Goal: Information Seeking & Learning: Learn about a topic

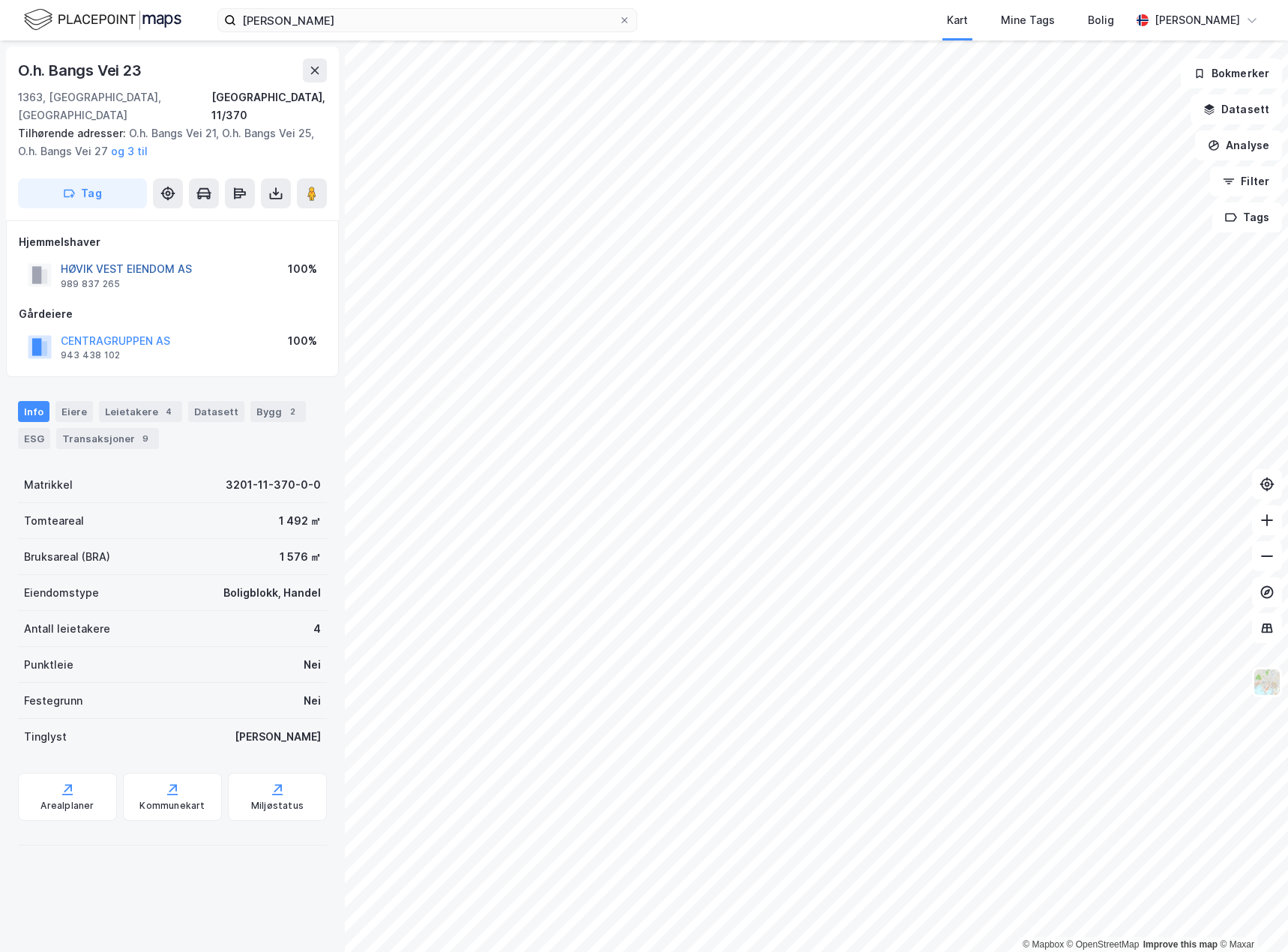
click at [0, 0] on button "HØVIK VEST EIENDOM AS" at bounding box center [0, 0] width 0 height 0
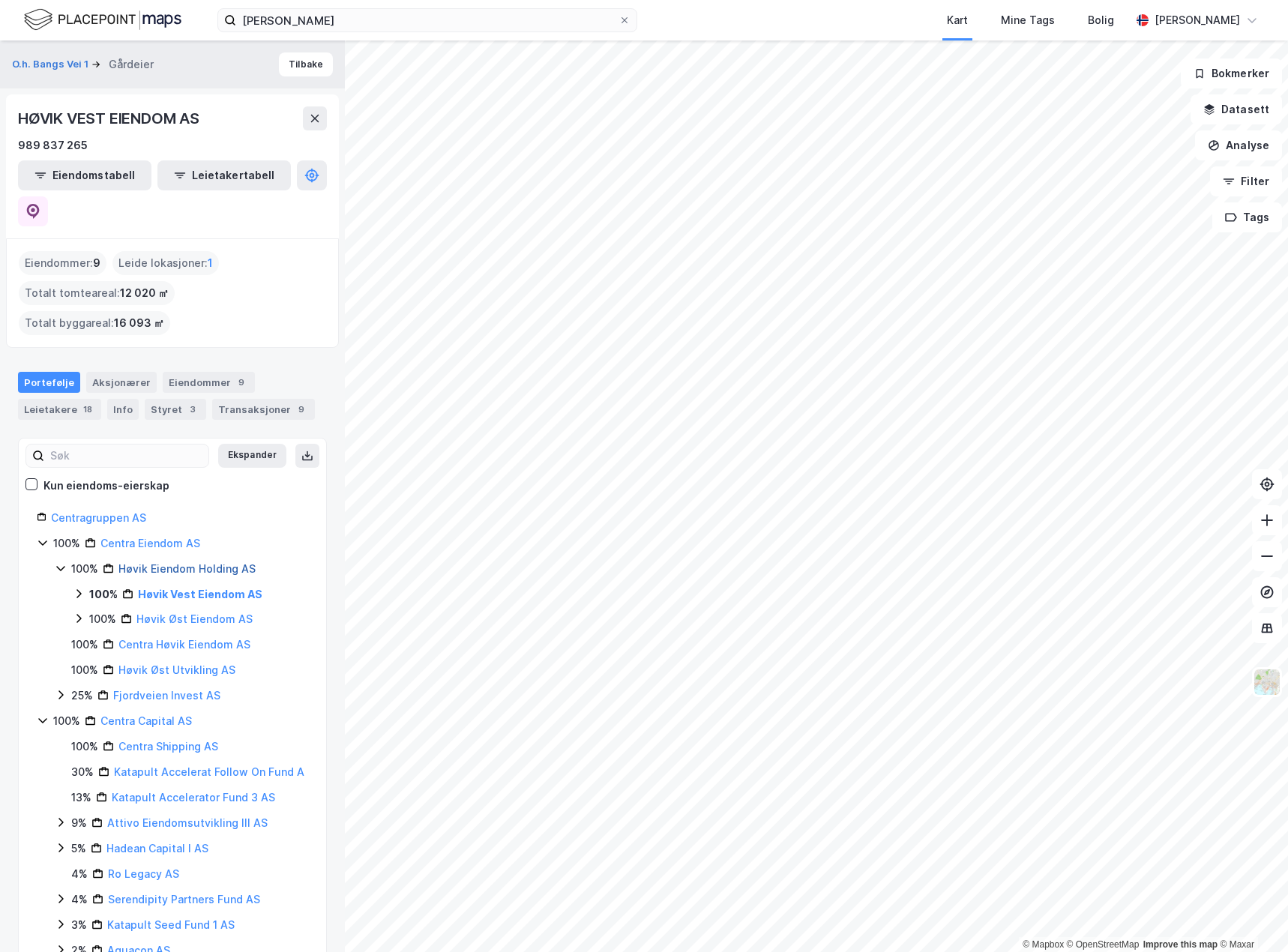
click at [170, 562] on link "Høvik Eiendom Holding AS" at bounding box center [187, 568] width 138 height 13
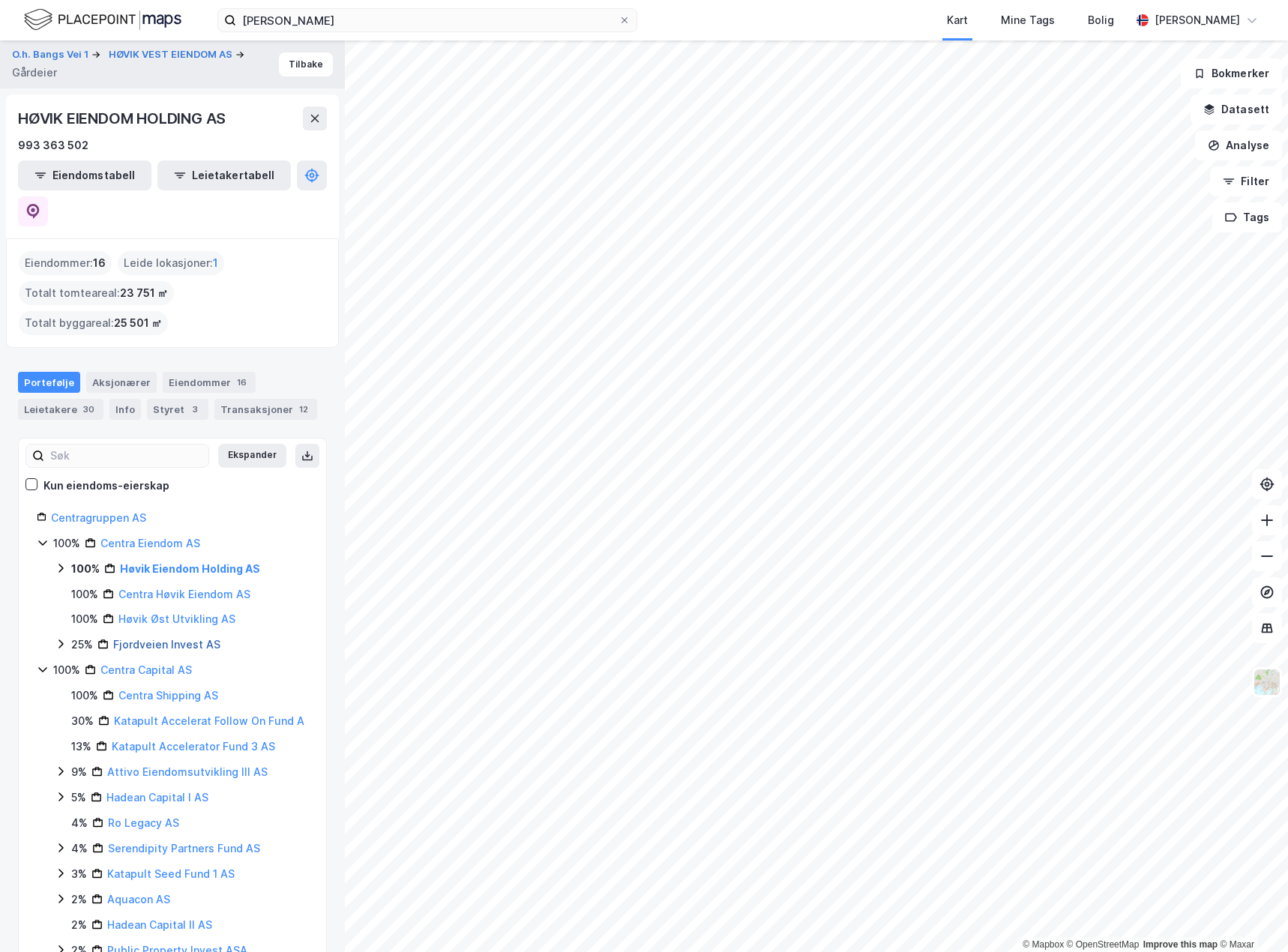
click at [162, 638] on link "Fjordveien Invest AS" at bounding box center [166, 644] width 107 height 13
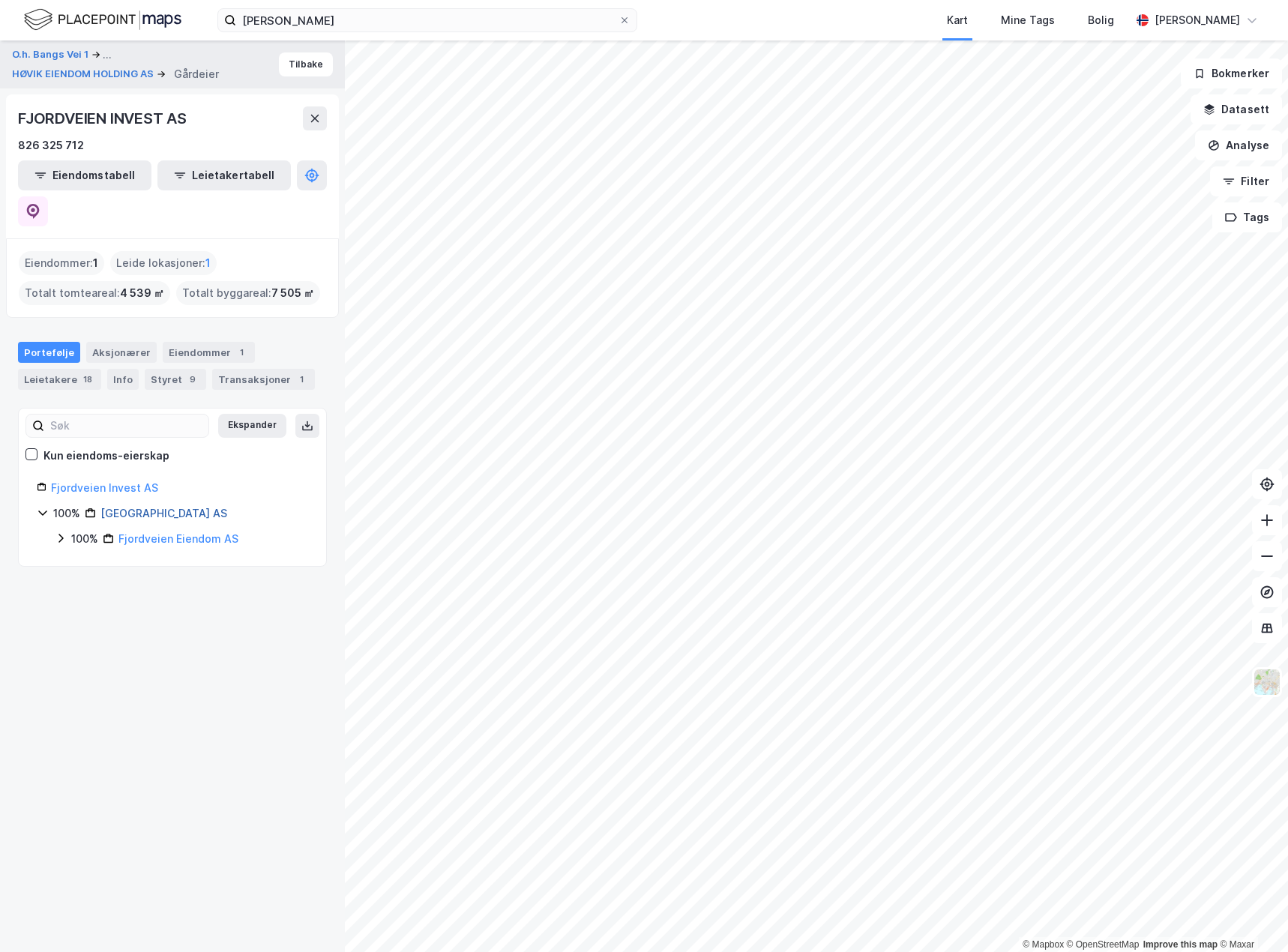
click at [144, 507] on link "[GEOGRAPHIC_DATA] AS" at bounding box center [164, 513] width 126 height 13
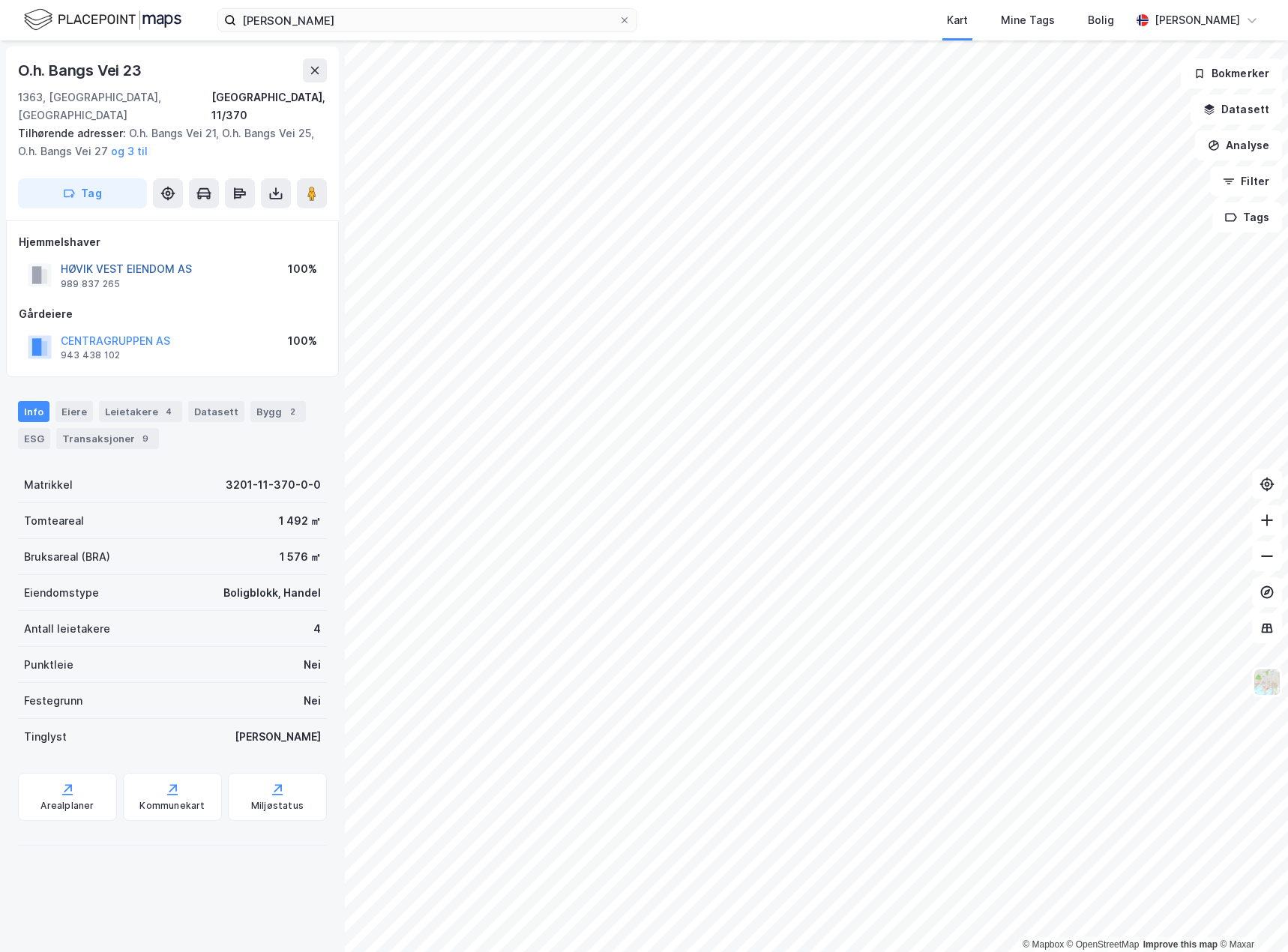
click at [0, 0] on button "HØVIK VEST EIENDOM AS" at bounding box center [0, 0] width 0 height 0
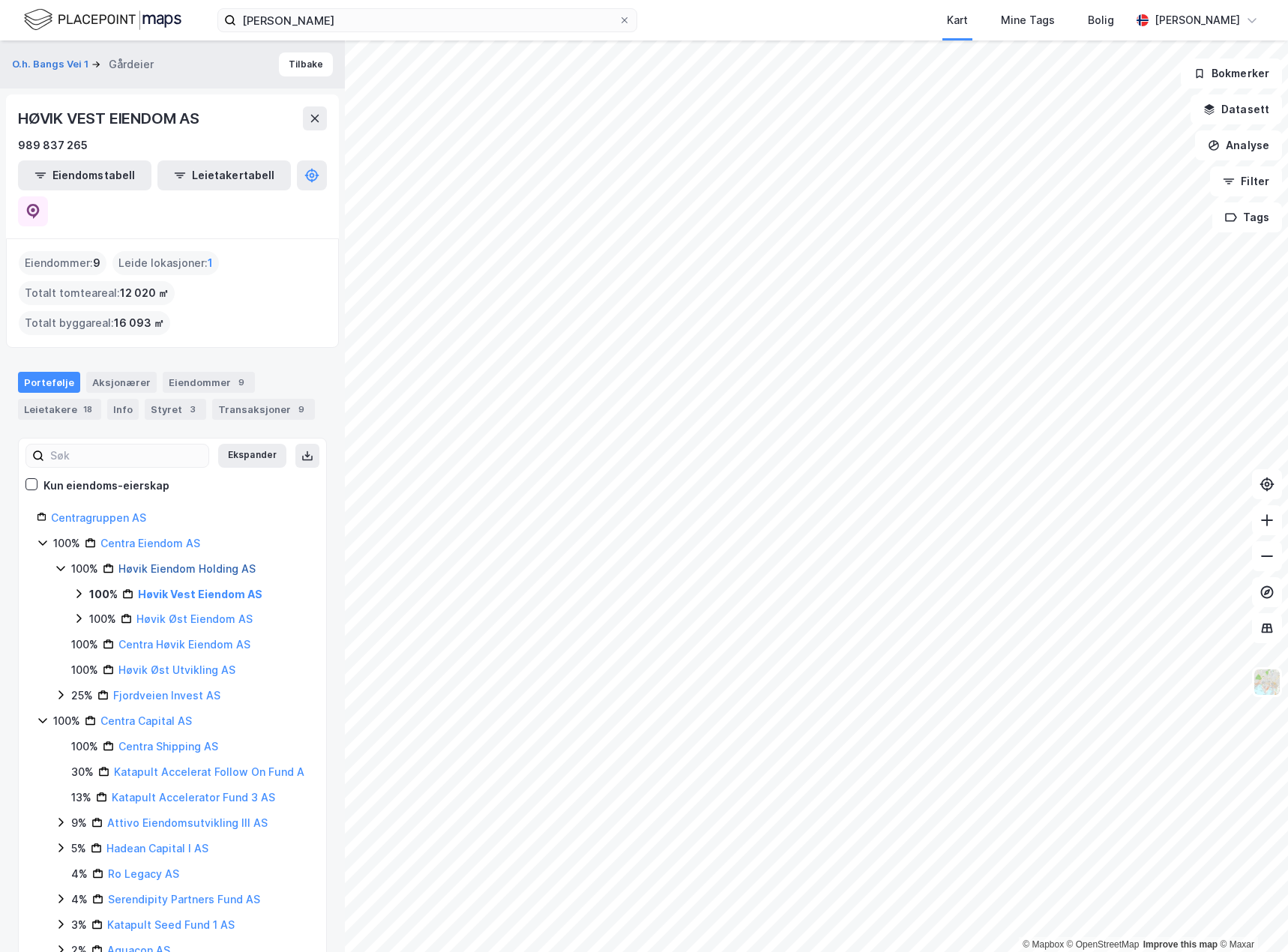
click at [155, 562] on link "Høvik Eiendom Holding AS" at bounding box center [187, 568] width 138 height 13
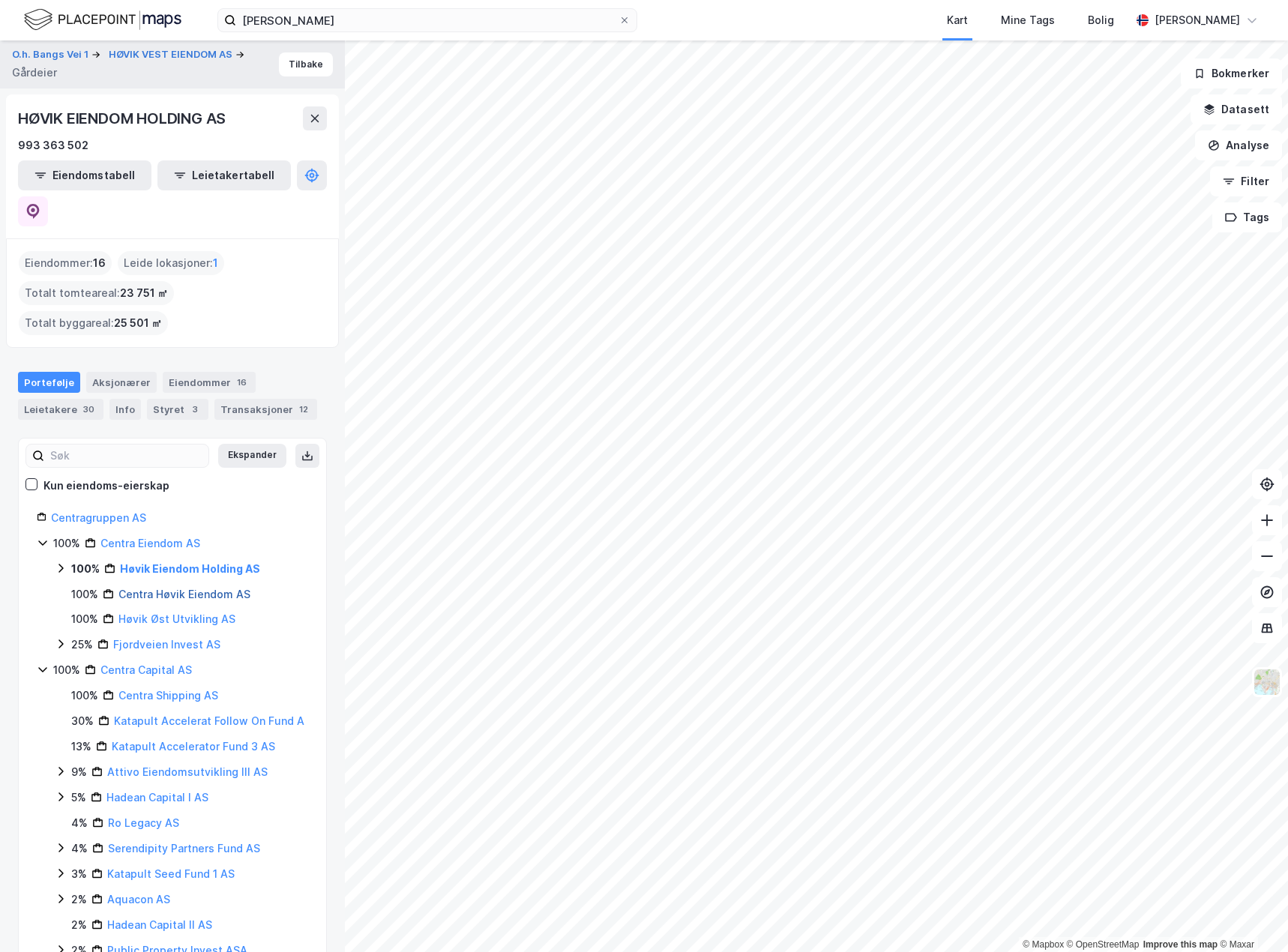
click at [209, 588] on link "Centra Høvik Eiendom AS" at bounding box center [185, 594] width 132 height 13
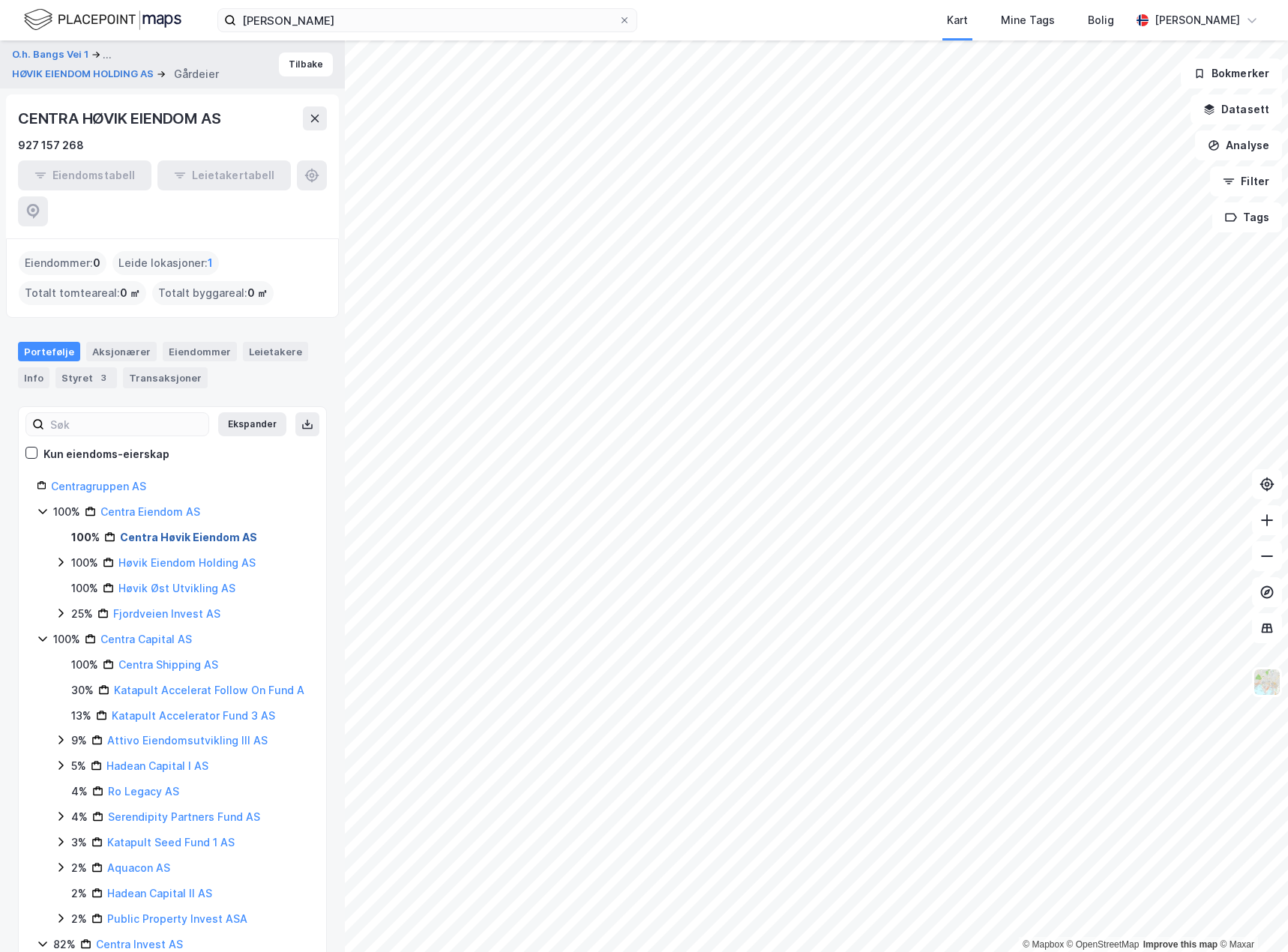
click at [186, 531] on link "Centra Høvik Eiendom AS" at bounding box center [188, 537] width 138 height 13
drag, startPoint x: 273, startPoint y: 504, endPoint x: 112, endPoint y: 497, distance: 161.2
click at [112, 528] on div "100% Centra Høvik Eiendom AS" at bounding box center [189, 537] width 237 height 18
copy link "Centra Høvik Eiendom AS"
click at [373, 18] on input "[PERSON_NAME]" at bounding box center [426, 21] width 382 height 22
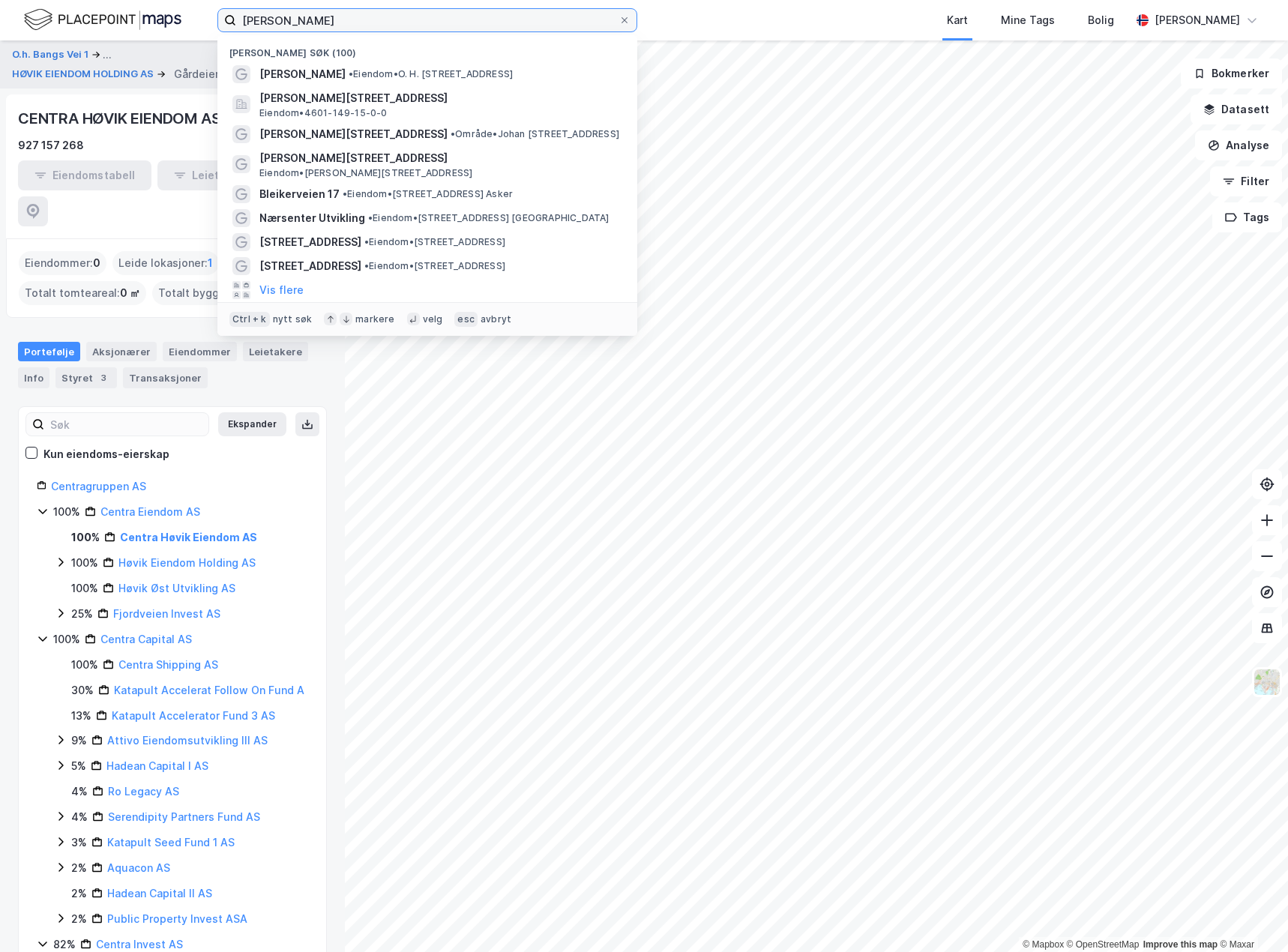
click at [373, 18] on input "[PERSON_NAME]" at bounding box center [426, 21] width 382 height 22
paste input "Centra Høvik Eiendom AS"
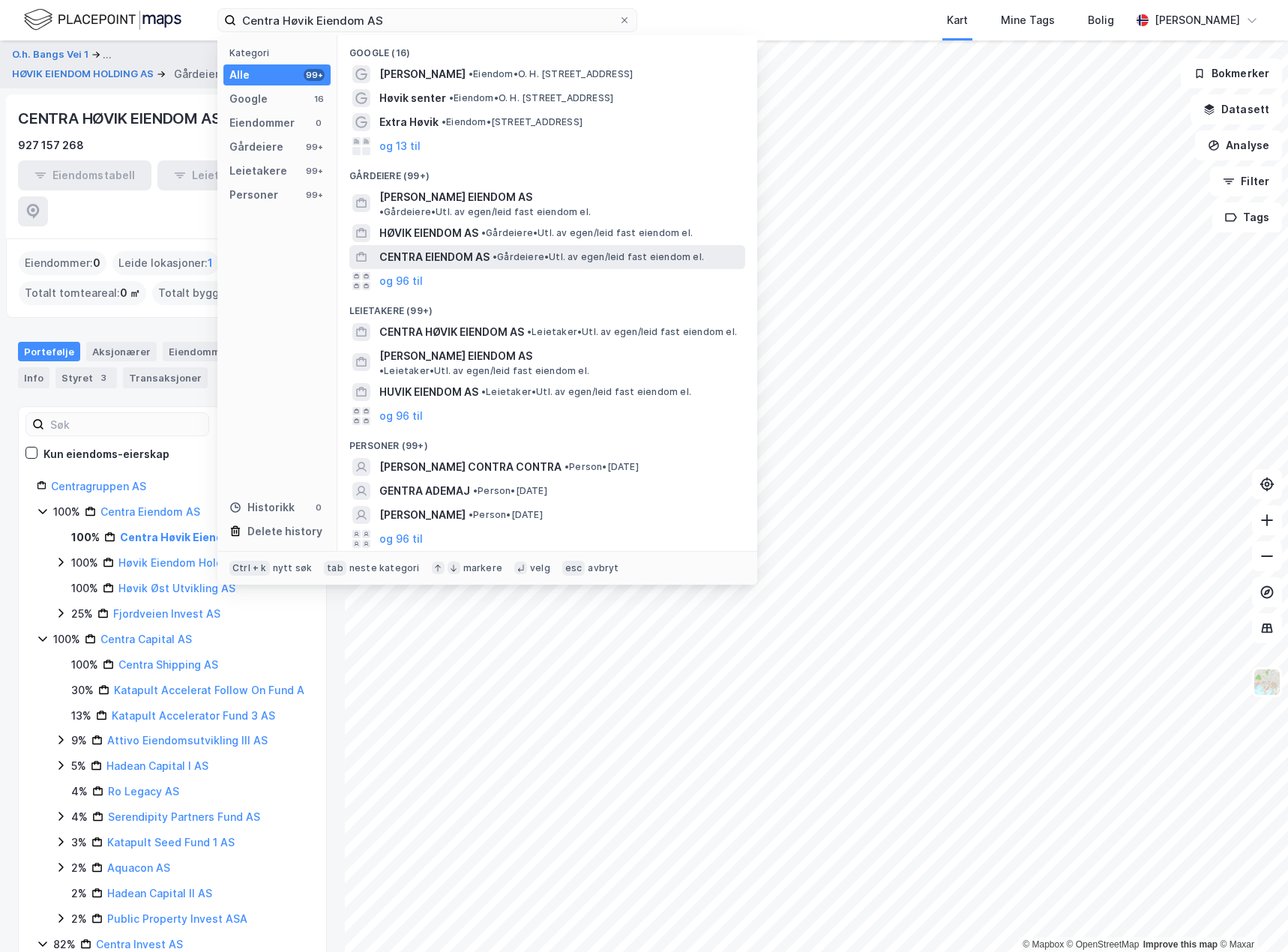
click at [468, 248] on span "CENTRA EIENDOM AS" at bounding box center [434, 256] width 110 height 18
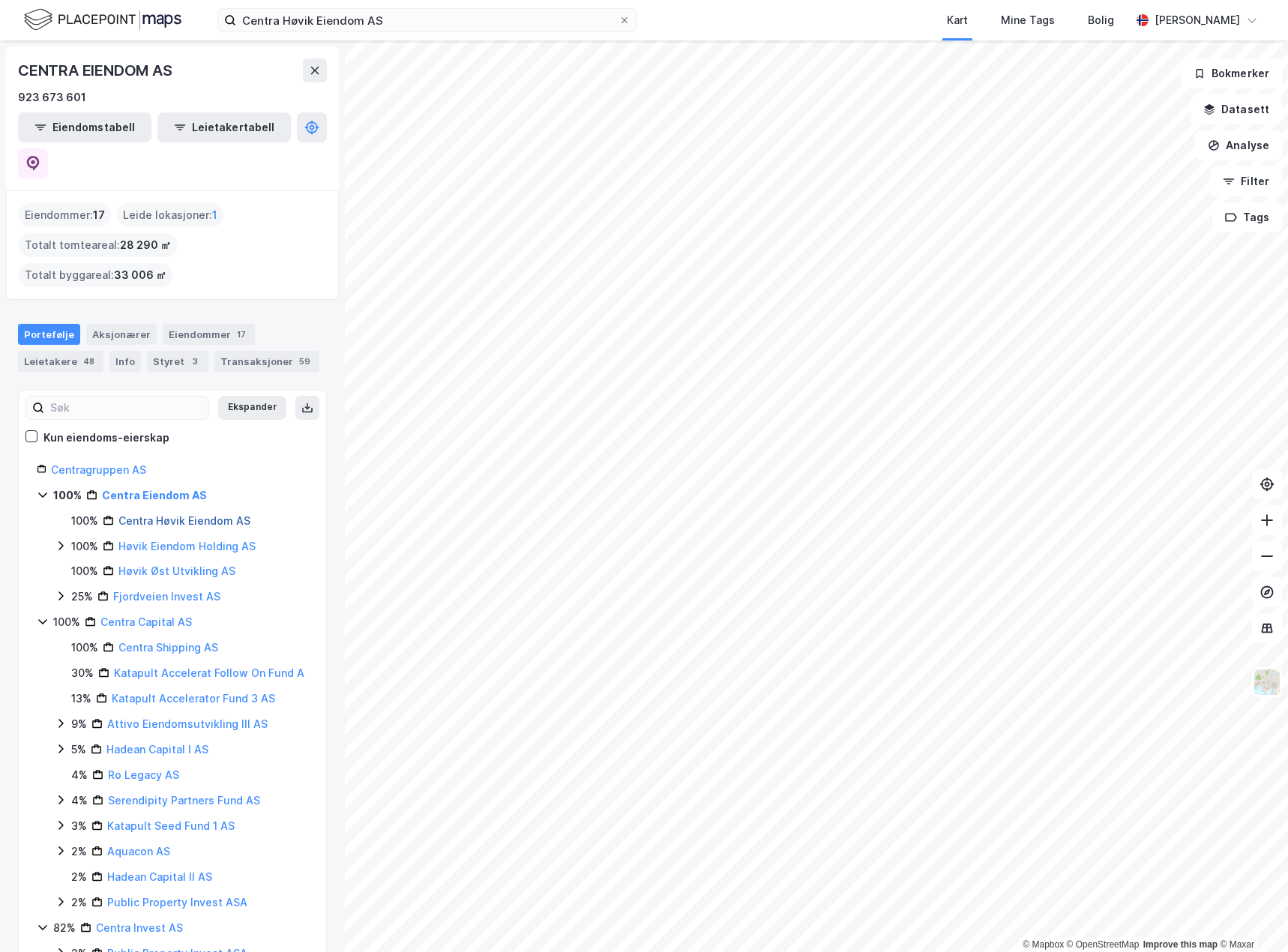
click at [173, 514] on link "Centra Høvik Eiendom AS" at bounding box center [185, 520] width 132 height 13
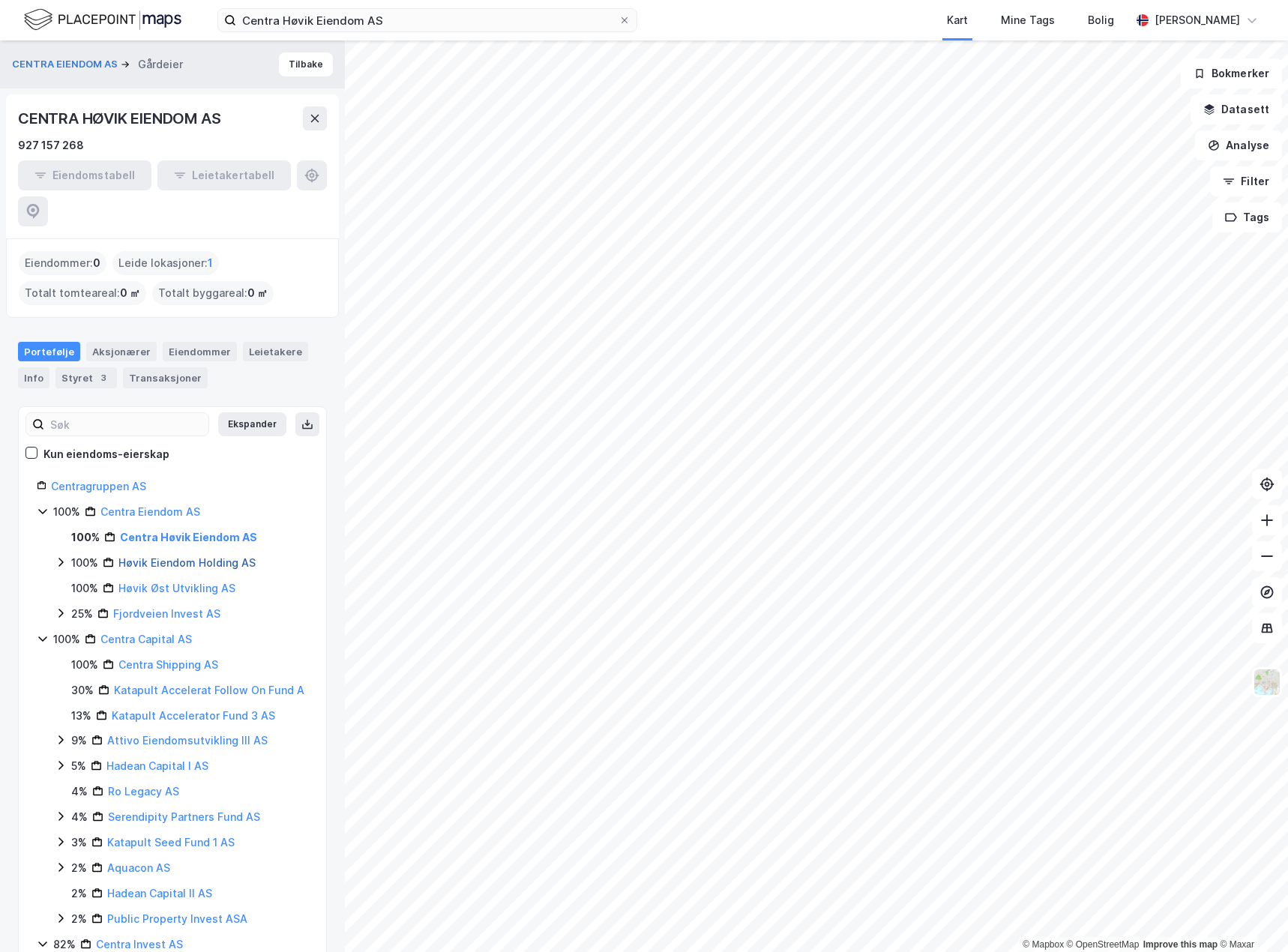
click at [176, 556] on link "Høvik Eiendom Holding AS" at bounding box center [187, 562] width 138 height 13
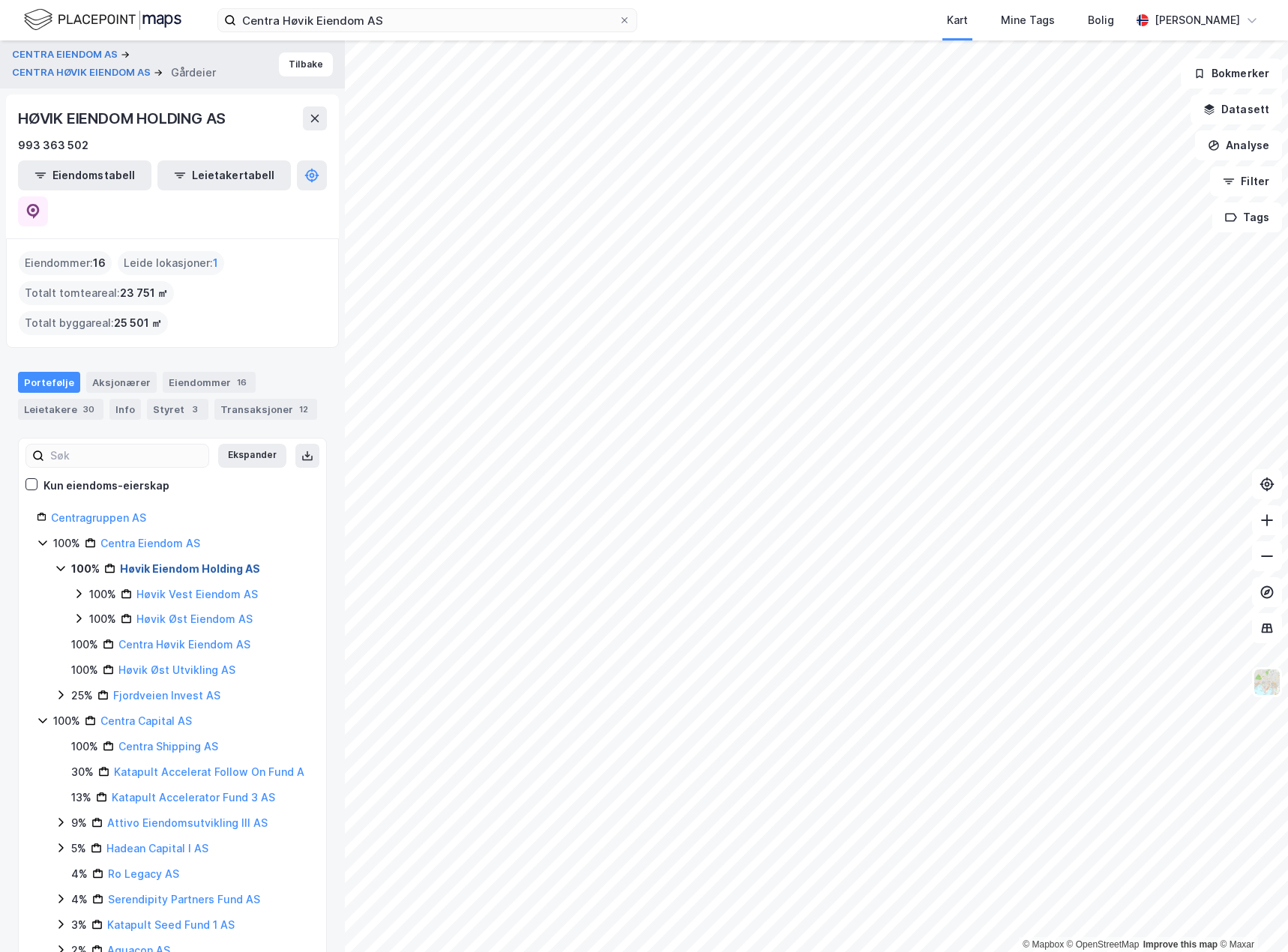
click at [184, 562] on link "Høvik Eiendom Holding AS" at bounding box center [190, 568] width 140 height 13
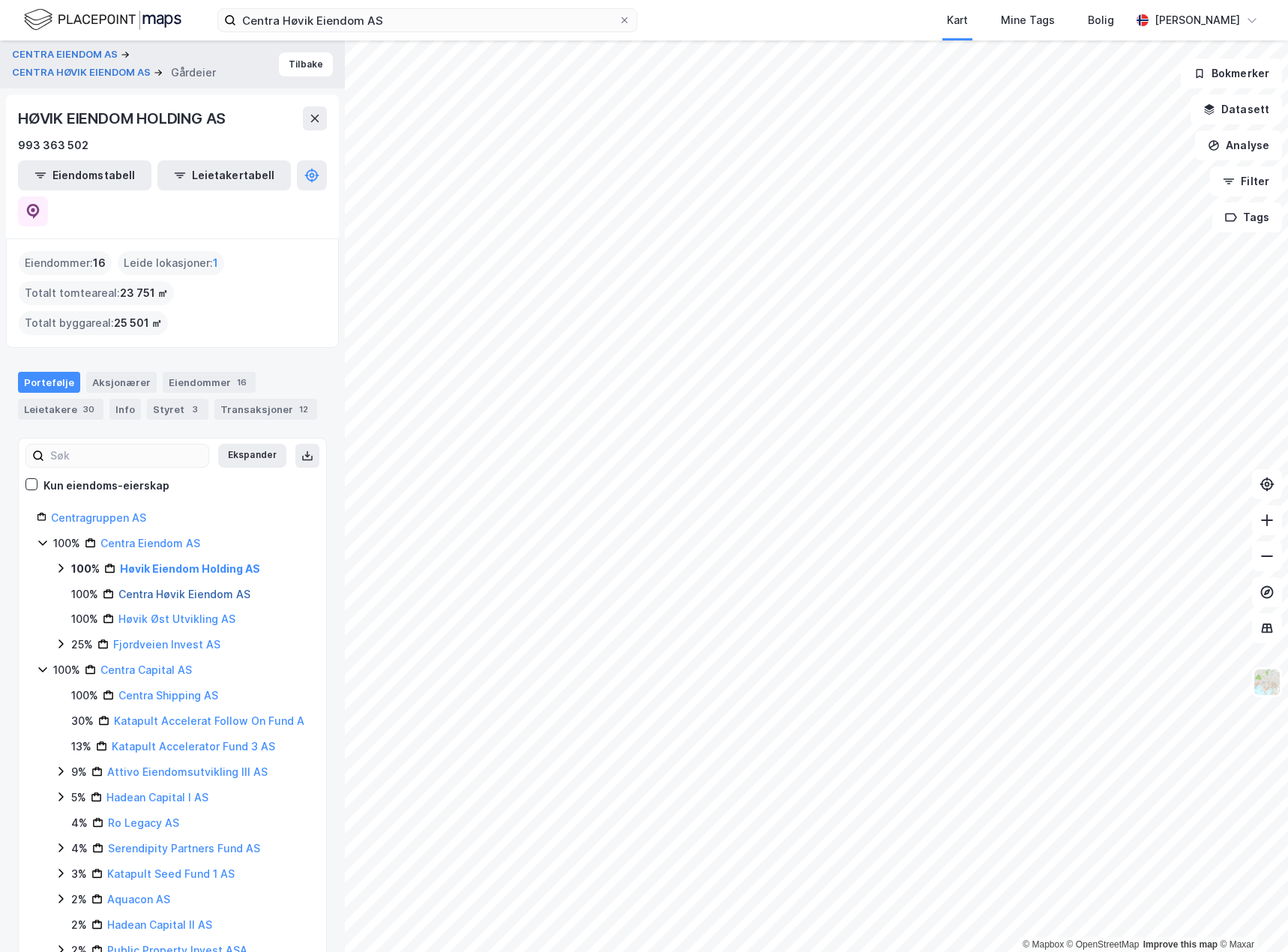
click at [190, 588] on link "Centra Høvik Eiendom AS" at bounding box center [185, 594] width 132 height 13
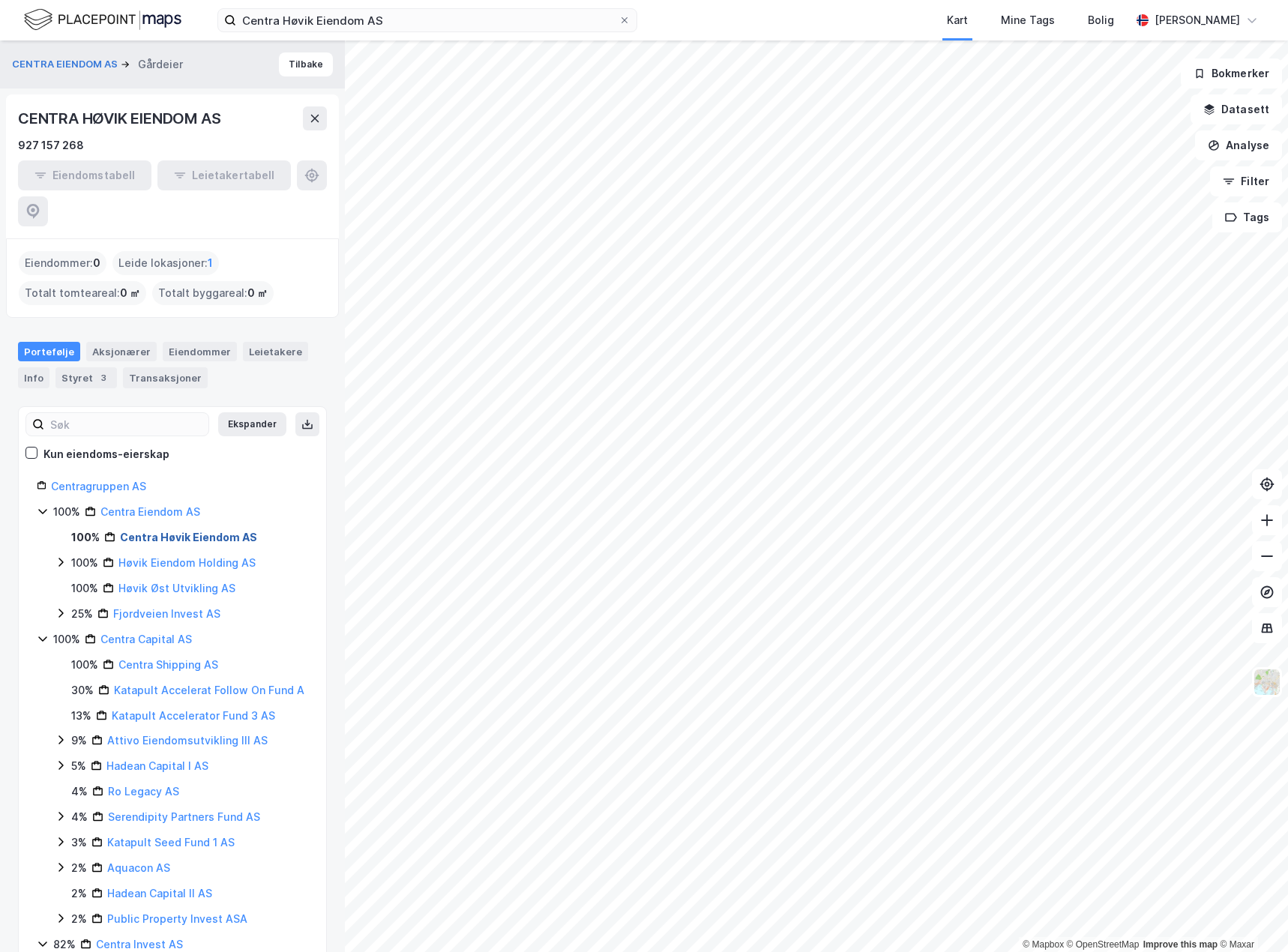
click at [190, 556] on link "Høvik Eiendom Holding AS" at bounding box center [187, 562] width 138 height 13
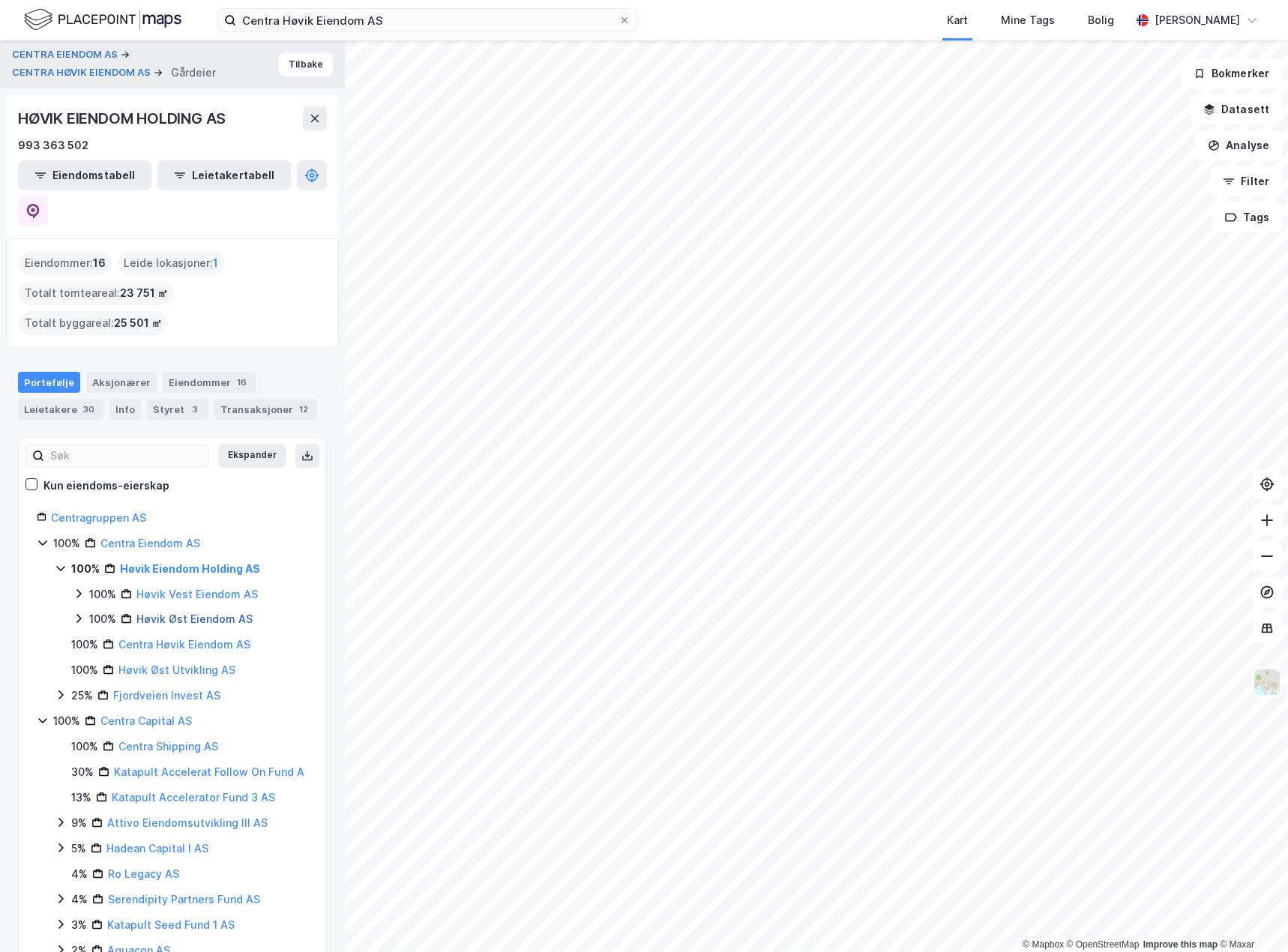
click at [191, 613] on link "Høvik Øst Eiendom AS" at bounding box center [195, 619] width 116 height 13
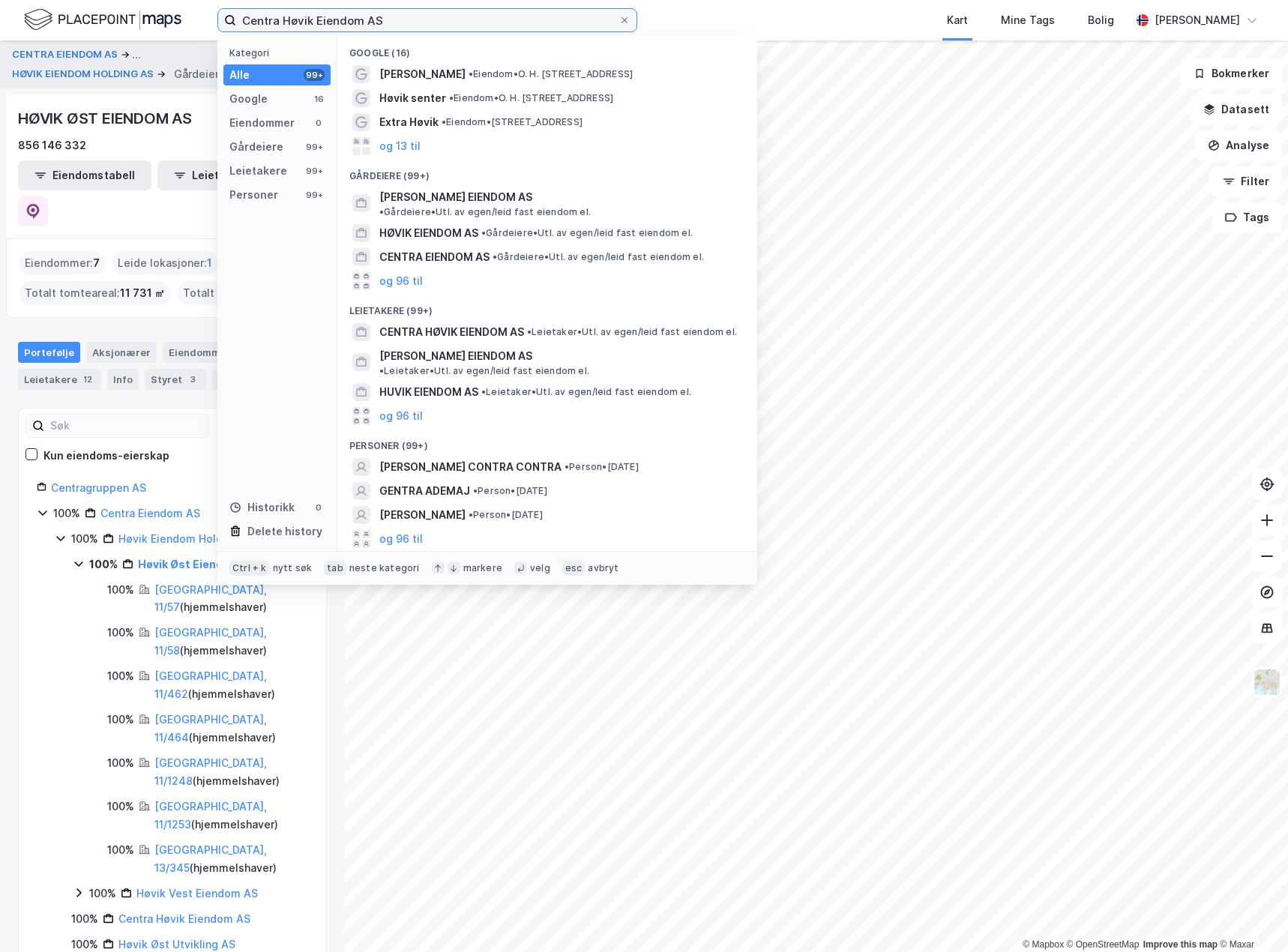
drag, startPoint x: 407, startPoint y: 21, endPoint x: 168, endPoint y: 31, distance: 239.2
click at [168, 31] on div "Centra Høvik Eiendom AS Kategori Alle 99+ Google 16 Eiendommer 0 Gårdeiere 99+ …" at bounding box center [644, 20] width 1288 height 40
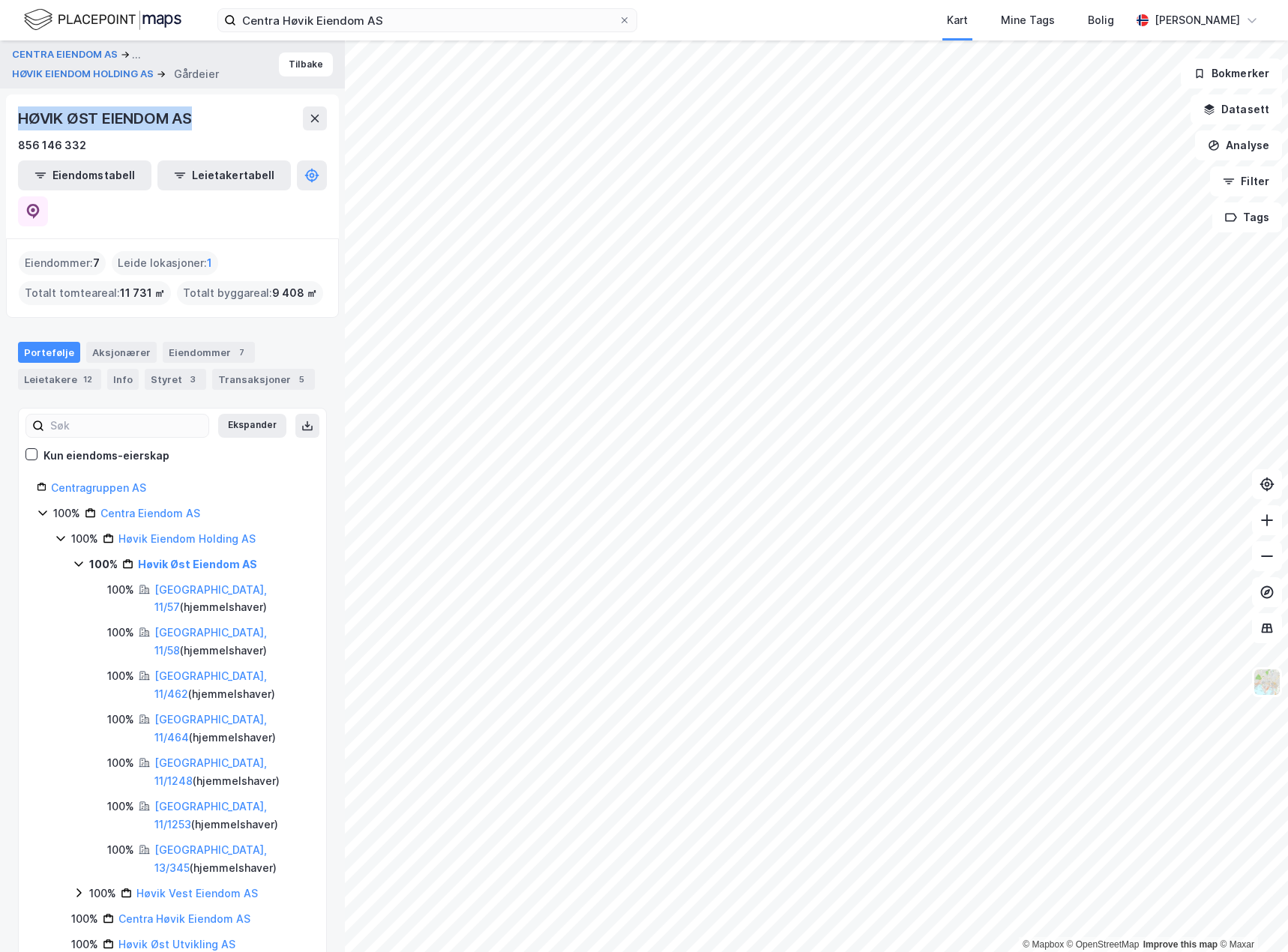
drag, startPoint x: 15, startPoint y: 109, endPoint x: 199, endPoint y: 119, distance: 184.3
click at [199, 119] on div "HØVIK ØST EIENDOM AS 856 146 332 Eiendomstabell Leietakertabell" at bounding box center [172, 167] width 332 height 144
copy div "HØVIK ØST EIENDOM AS"
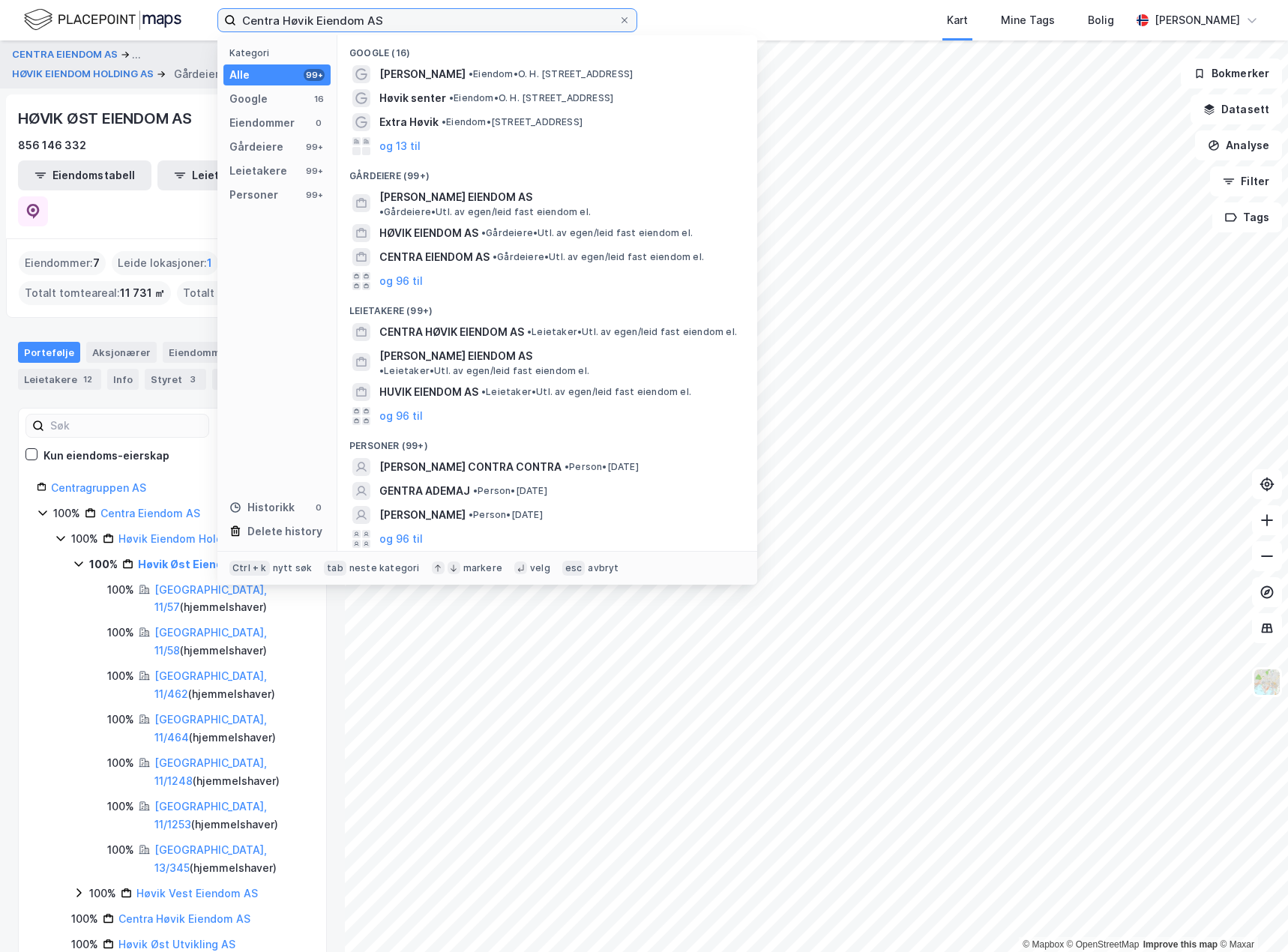
drag, startPoint x: 388, startPoint y: 25, endPoint x: 99, endPoint y: 12, distance: 289.3
click at [99, 12] on div "Centra Høvik Eiendom AS Kategori Alle 99+ Google 16 Eiendommer 0 Gårdeiere 99+ …" at bounding box center [644, 20] width 1288 height 40
paste input "HØVIK ØST EIENDOM"
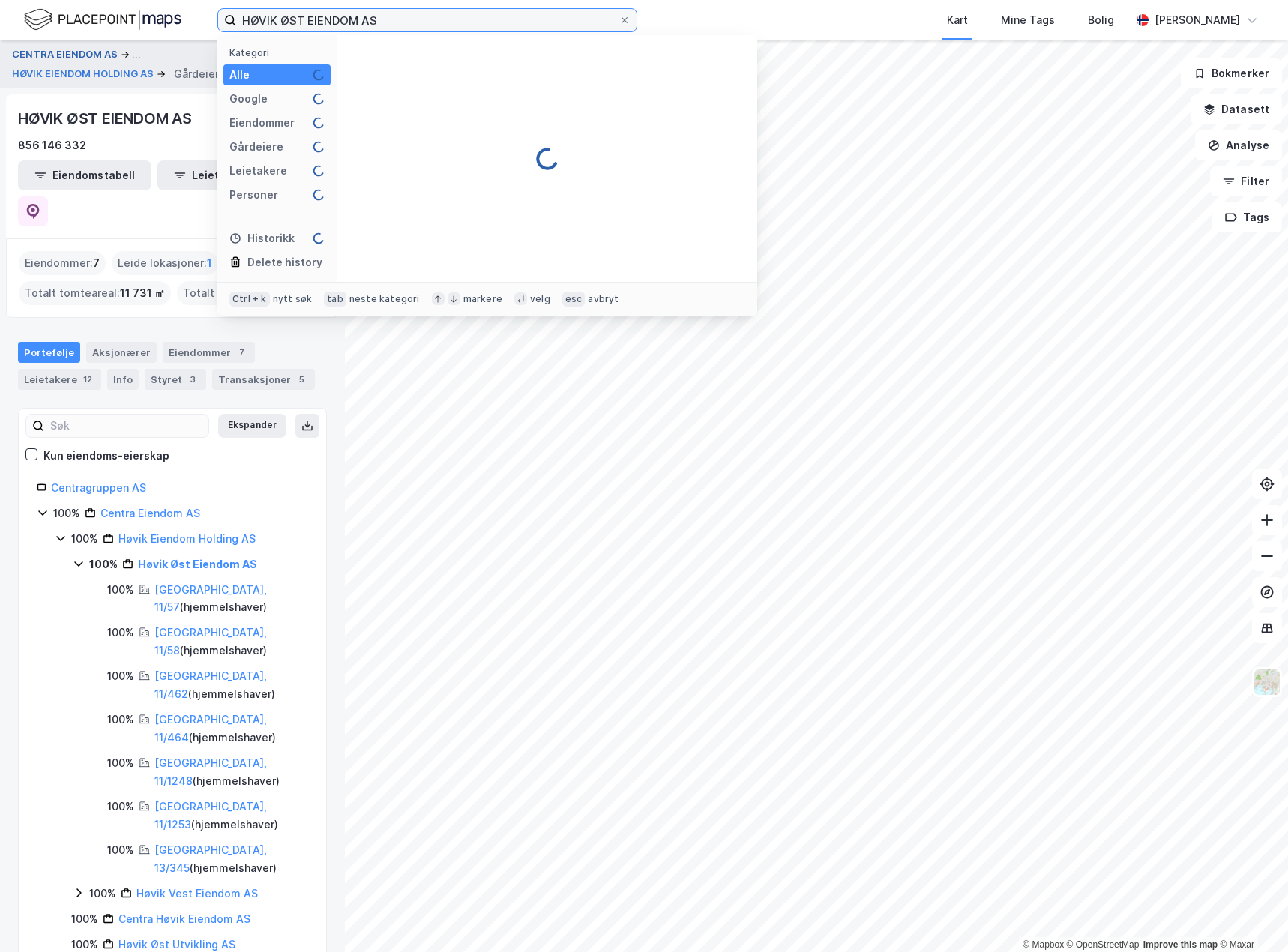
type input "HØVIK ØST EIENDOM AS"
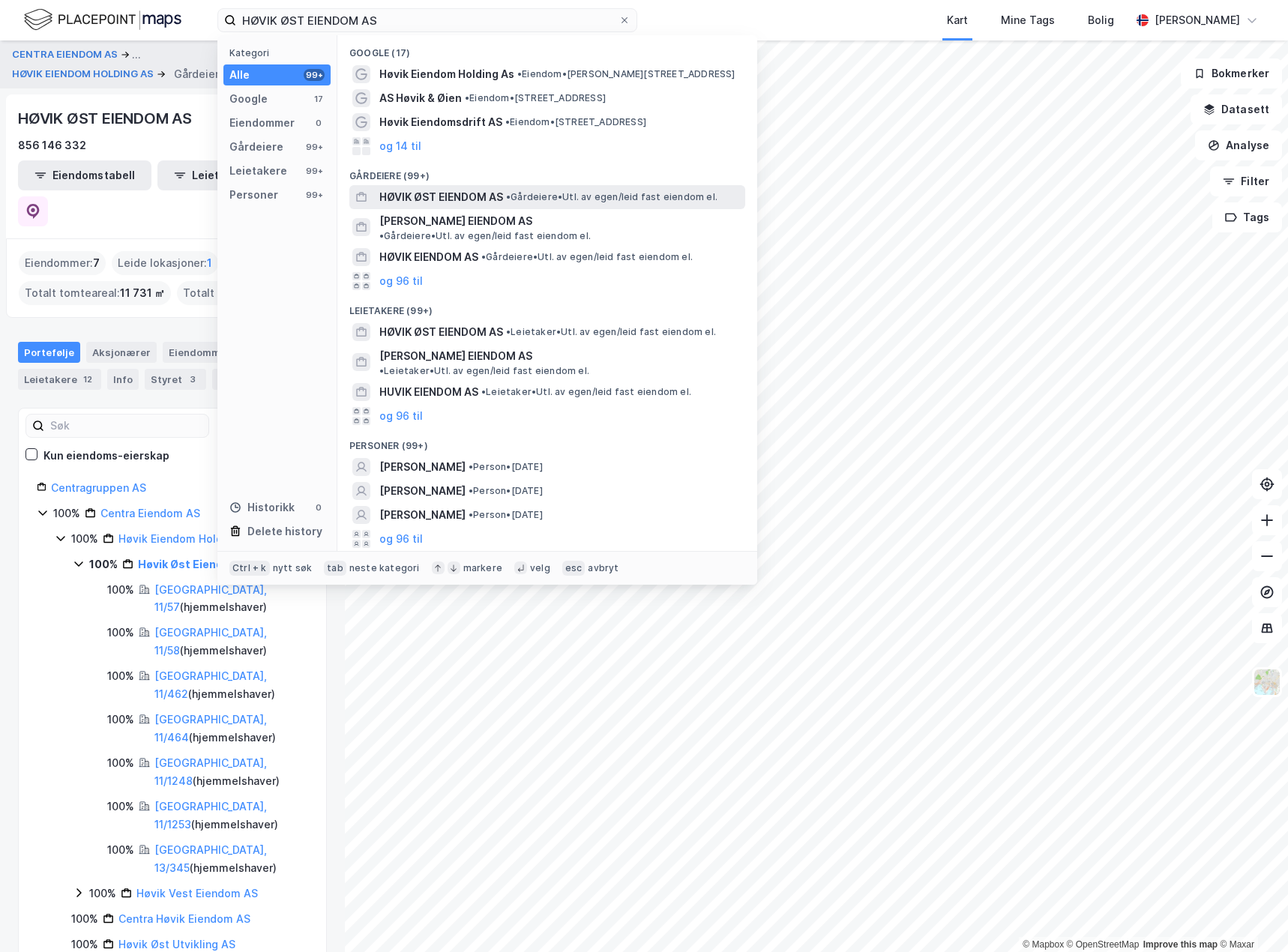
click at [473, 204] on span "HØVIK ØST EIENDOM AS" at bounding box center [441, 197] width 124 height 18
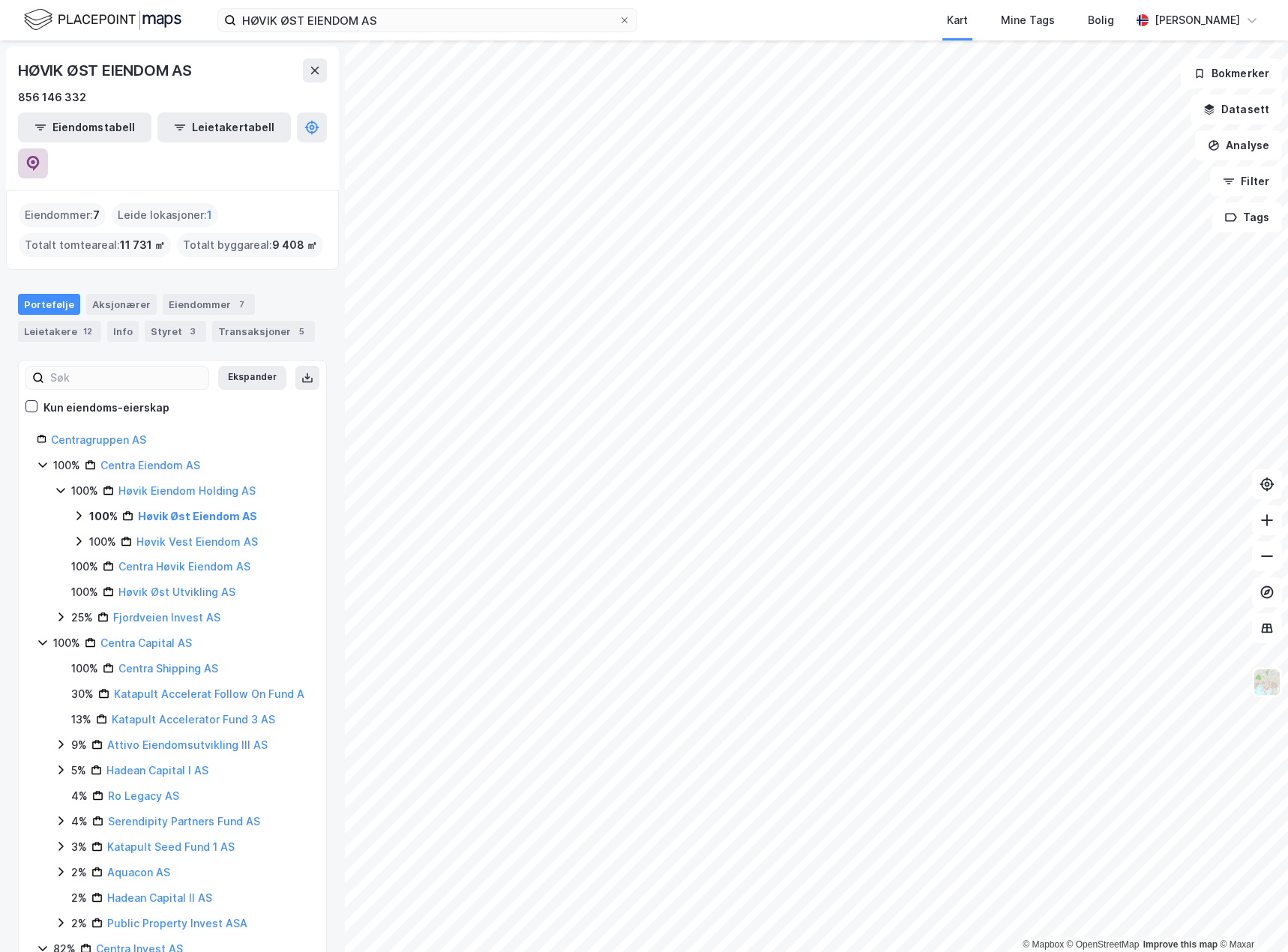
click at [35, 160] on icon at bounding box center [32, 162] width 4 height 4
click at [135, 485] on link "Høvik Eiendom Holding AS" at bounding box center [187, 491] width 138 height 13
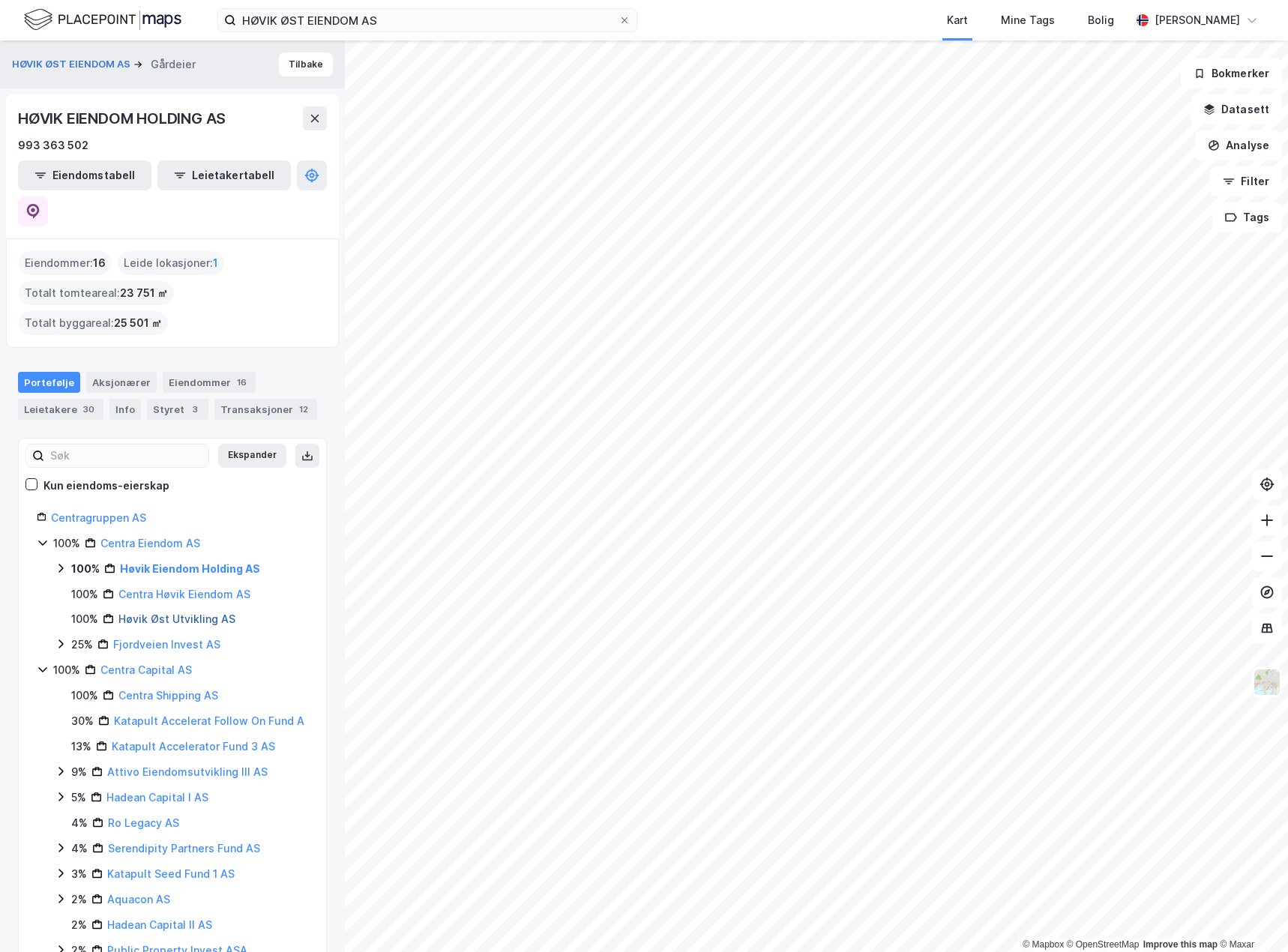
click at [180, 613] on link "Høvik Øst Utvikling AS" at bounding box center [177, 619] width 117 height 13
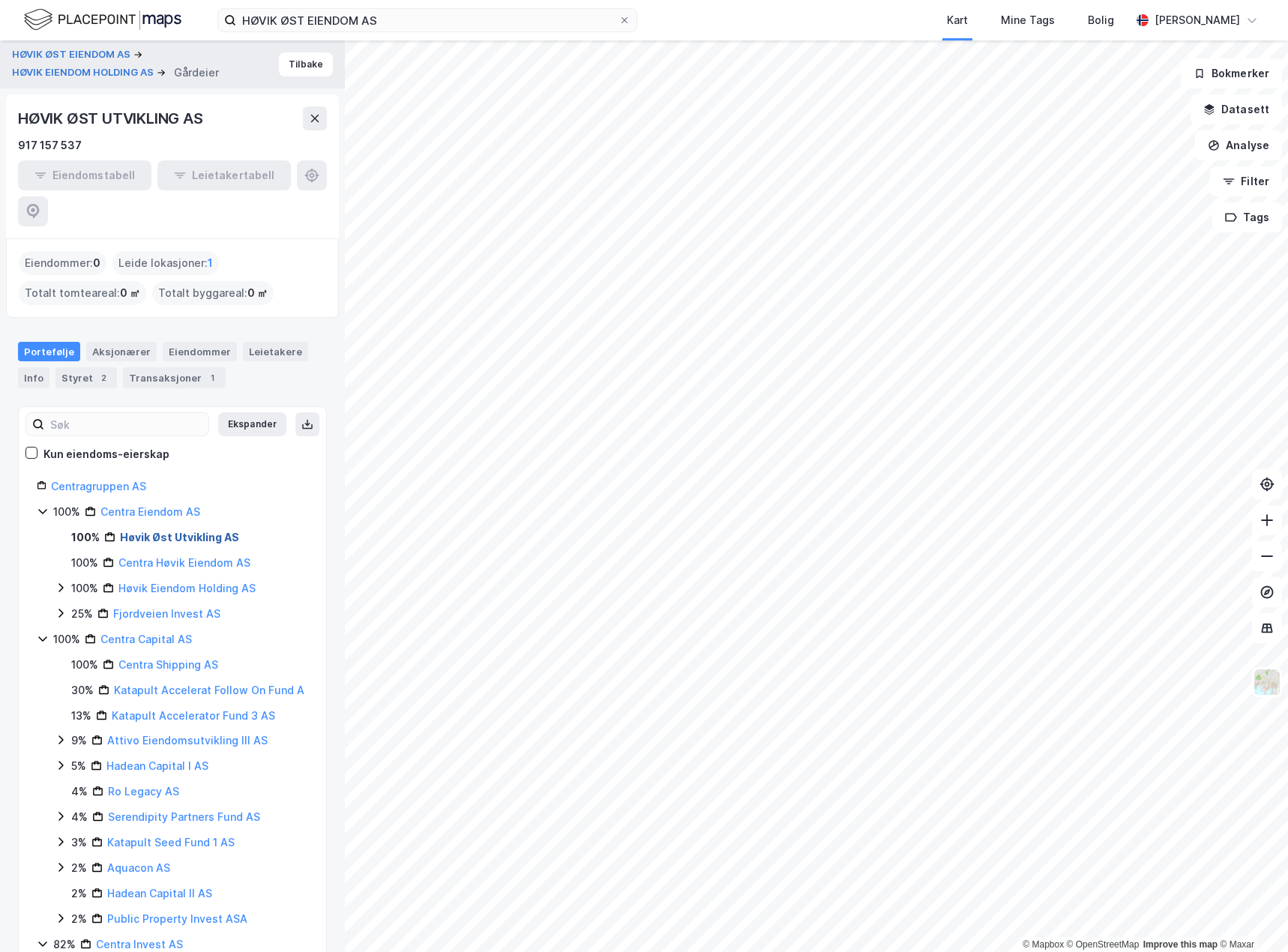
click at [142, 531] on link "Høvik Øst Utvikling AS" at bounding box center [179, 537] width 119 height 13
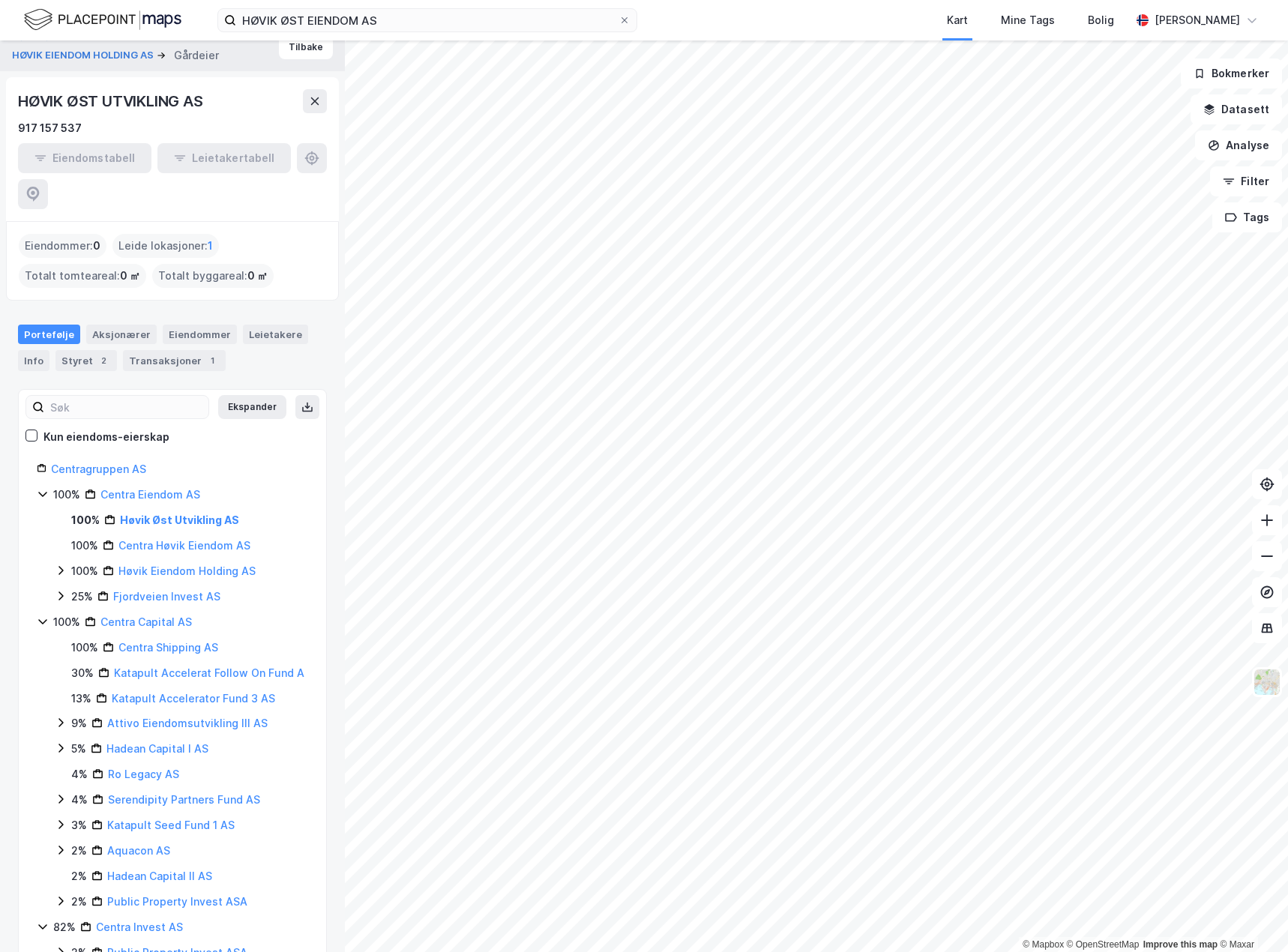
scroll to position [27, 0]
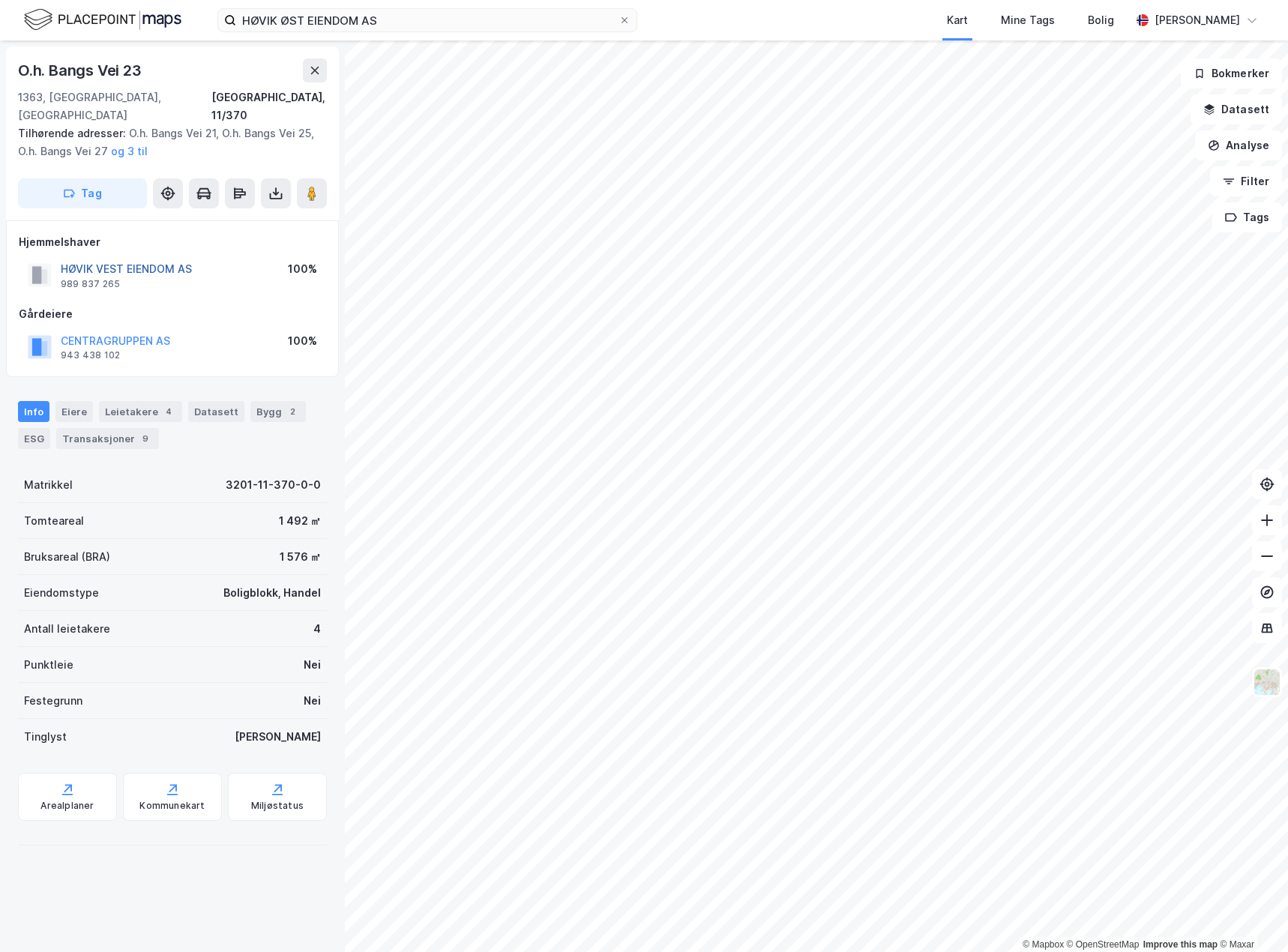
click at [0, 0] on button "HØVIK VEST EIENDOM AS" at bounding box center [0, 0] width 0 height 0
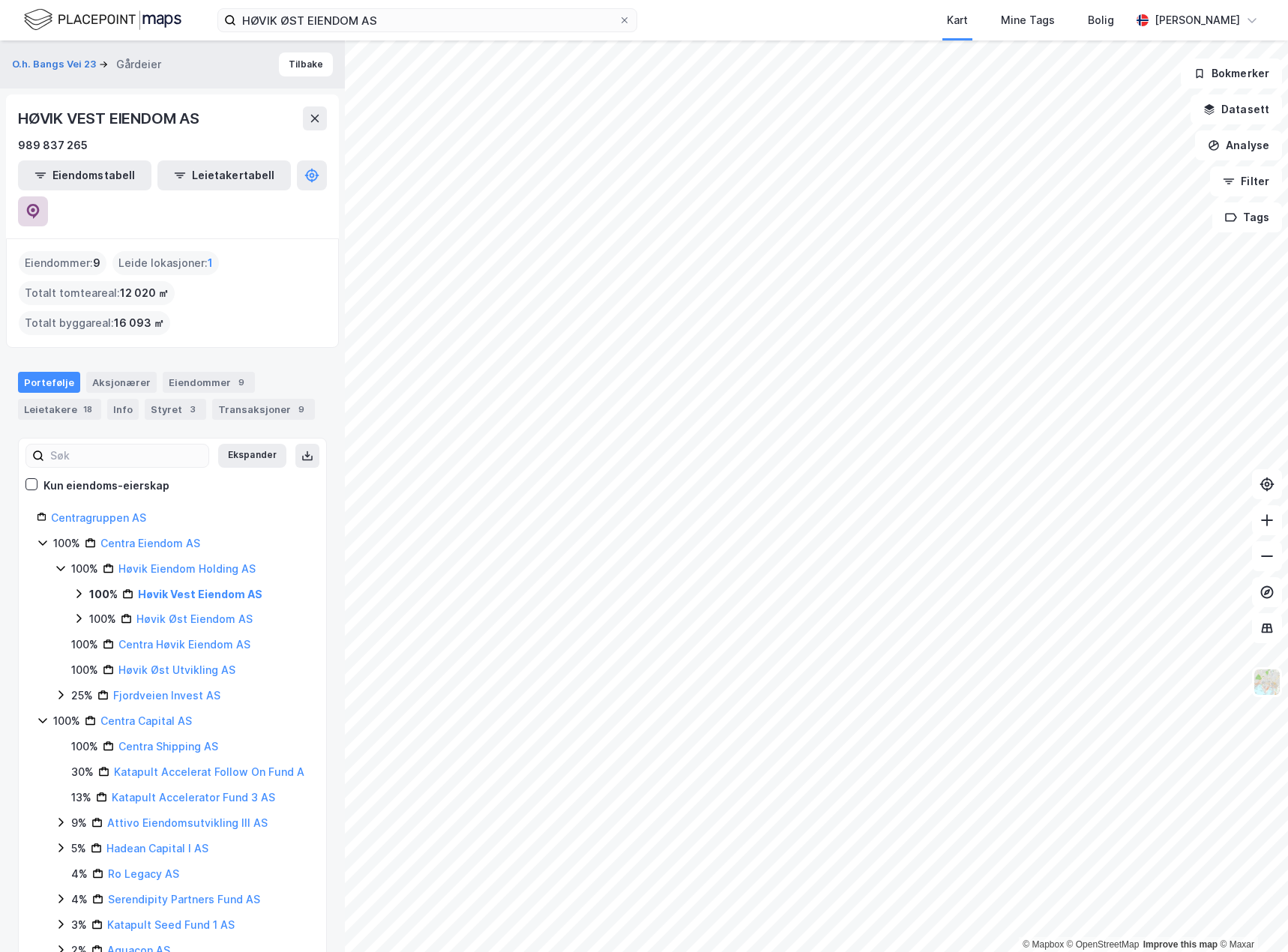
click at [39, 204] on icon at bounding box center [33, 212] width 13 height 15
click at [214, 613] on link "Høvik Øst Eiendom AS" at bounding box center [195, 619] width 116 height 13
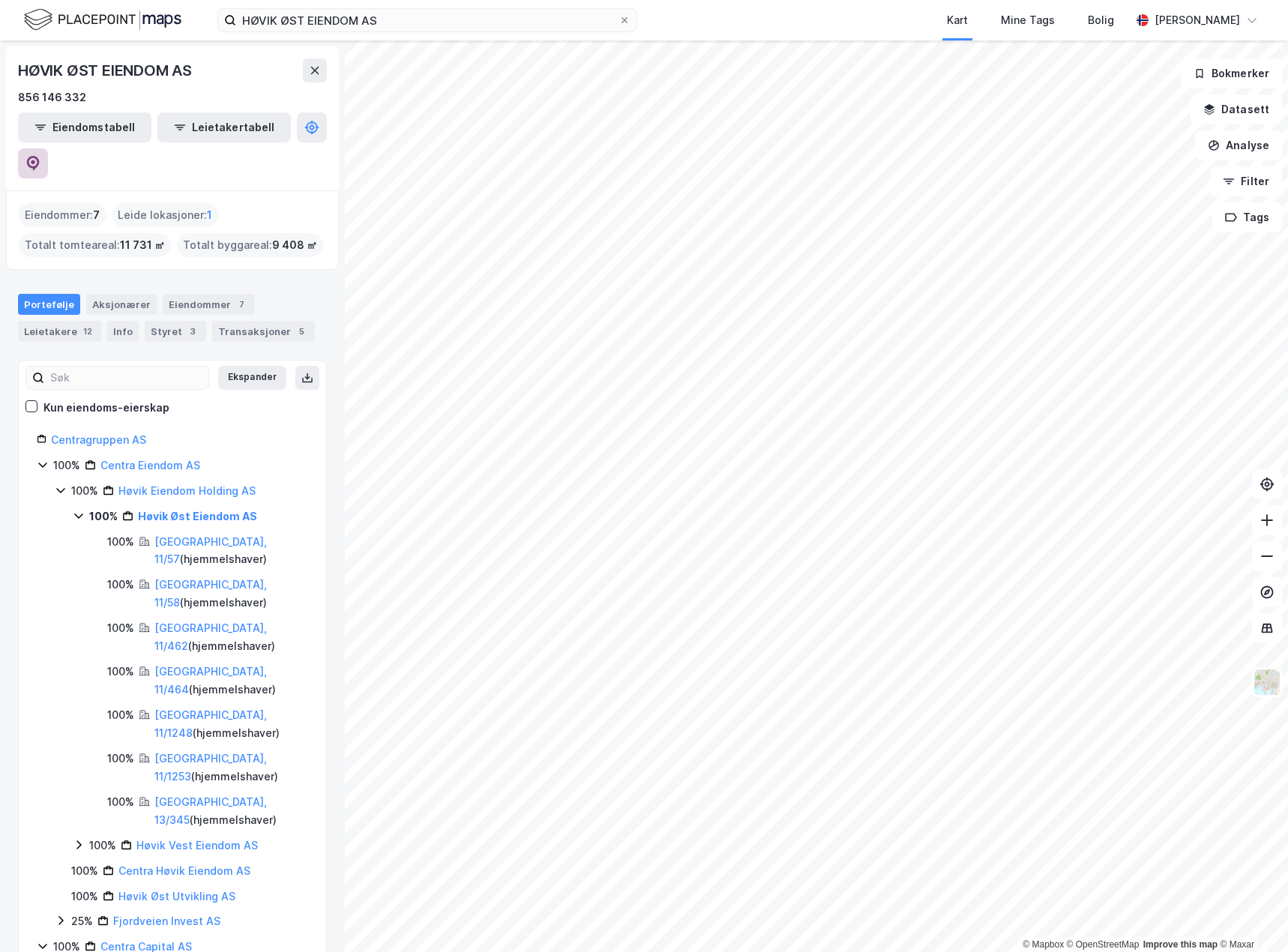
click at [48, 149] on button at bounding box center [32, 163] width 30 height 30
